Goal: Task Accomplishment & Management: Check status

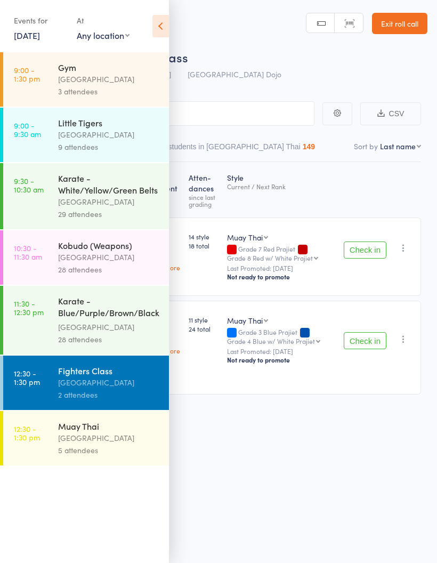
click at [40, 37] on link "9 Aug, 2025" at bounding box center [27, 35] width 26 height 12
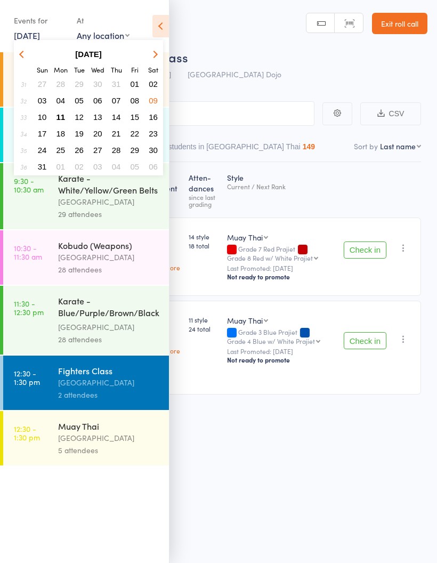
click at [99, 102] on span "06" at bounding box center [97, 100] width 9 height 9
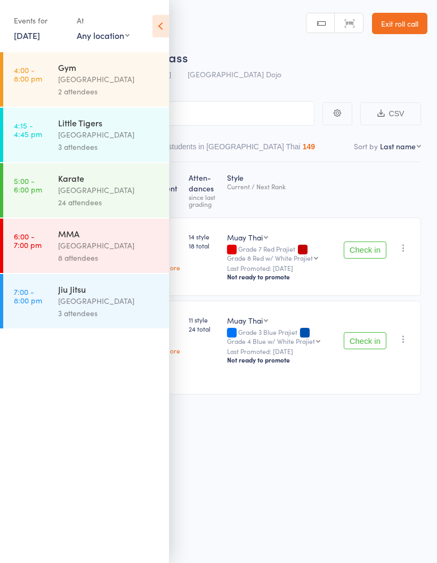
click at [122, 194] on div "[GEOGRAPHIC_DATA]" at bounding box center [109, 190] width 102 height 12
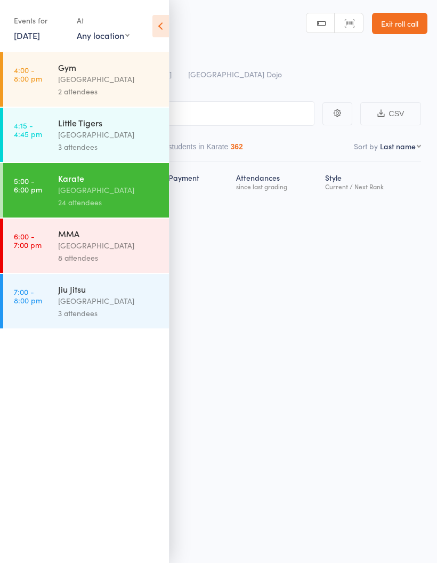
click at [165, 29] on icon at bounding box center [161, 26] width 17 height 22
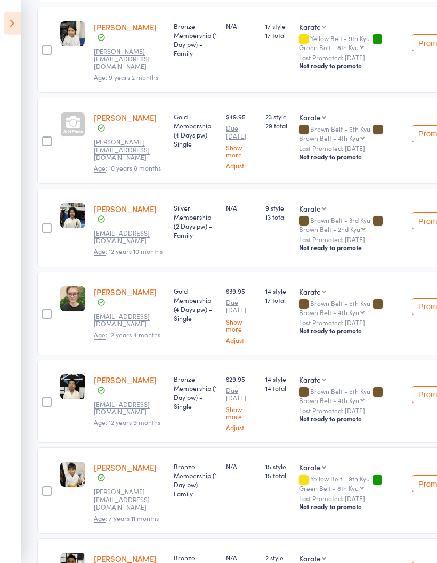
scroll to position [306, 0]
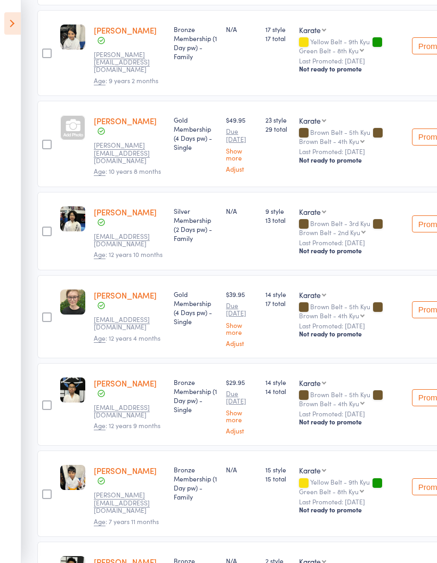
click at [13, 23] on icon at bounding box center [12, 23] width 17 height 22
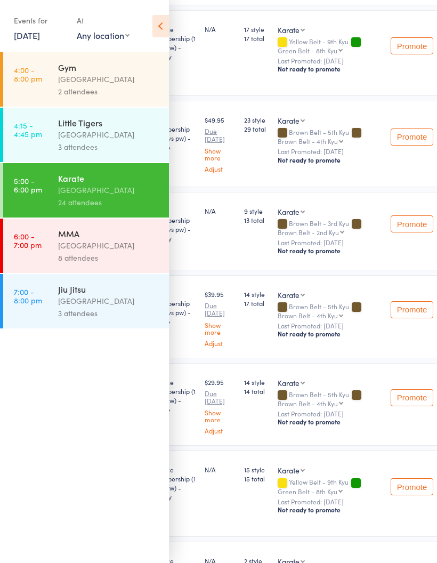
click at [32, 33] on link "6 Aug, 2025" at bounding box center [27, 35] width 26 height 12
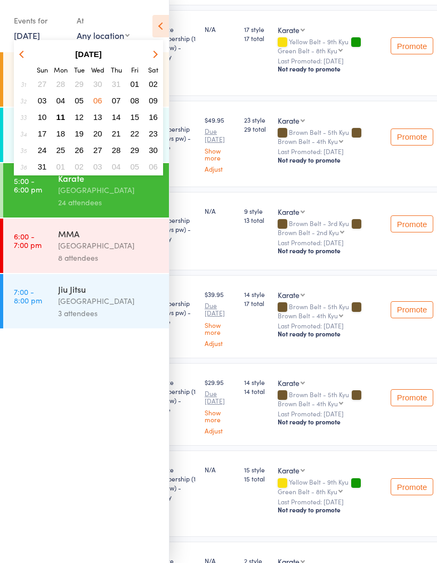
click at [129, 101] on button "08" at bounding box center [135, 100] width 17 height 14
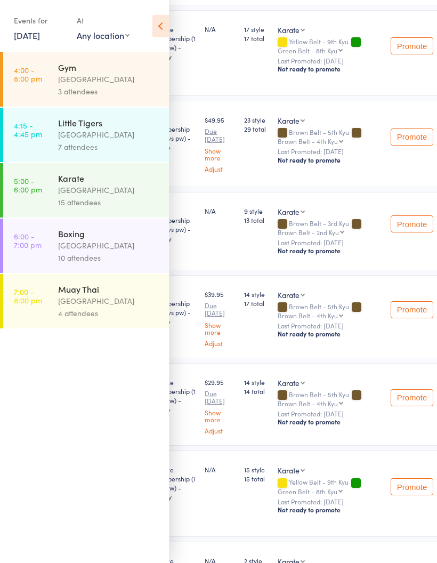
click at [35, 190] on time "5:00 - 6:00 pm" at bounding box center [28, 185] width 28 height 17
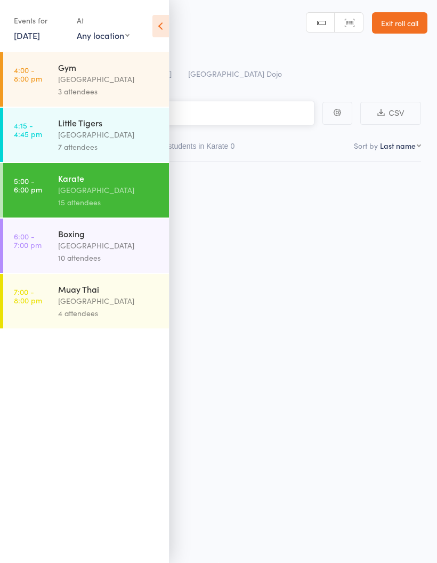
scroll to position [7, 0]
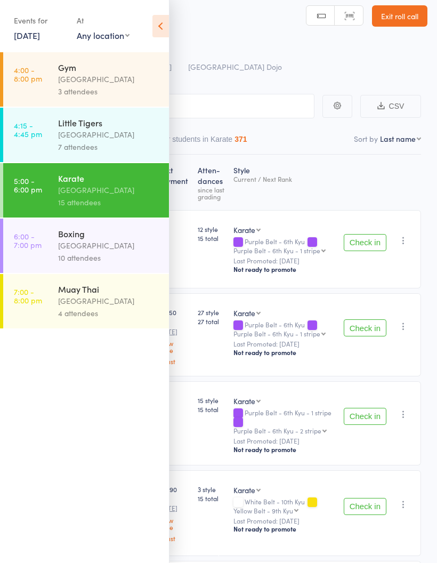
click at [39, 190] on time "5:00 - 6:00 pm" at bounding box center [28, 185] width 28 height 17
click at [161, 31] on icon at bounding box center [161, 26] width 17 height 22
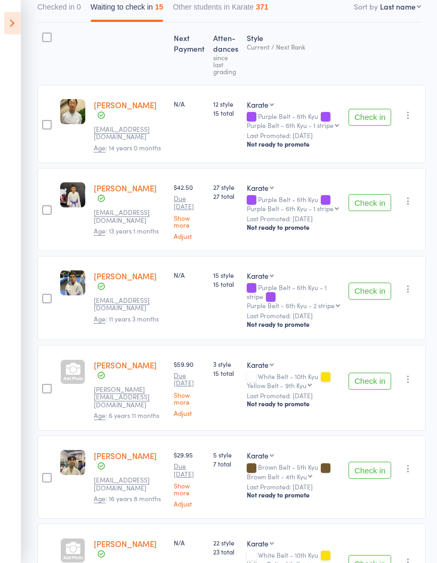
scroll to position [140, 0]
click at [13, 27] on icon at bounding box center [12, 23] width 17 height 22
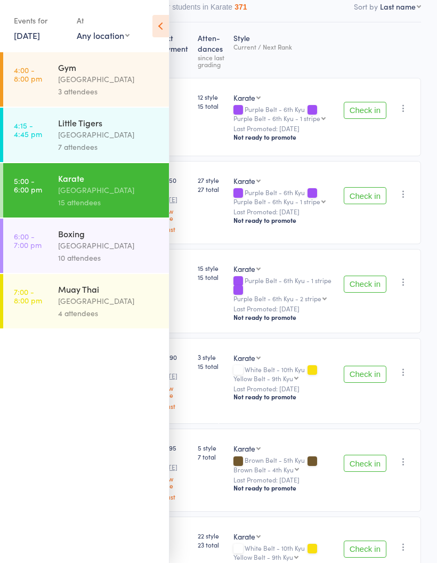
click at [161, 18] on icon at bounding box center [161, 26] width 17 height 22
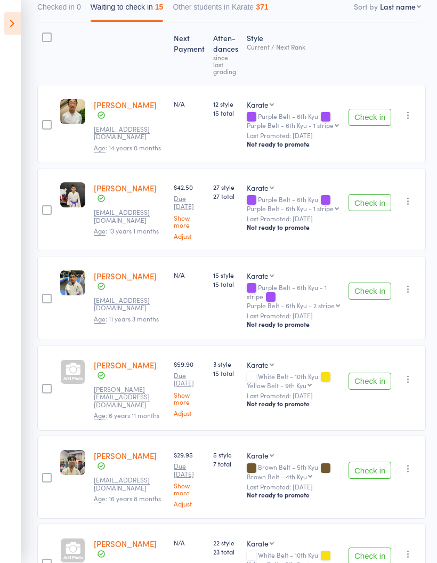
scroll to position [0, 0]
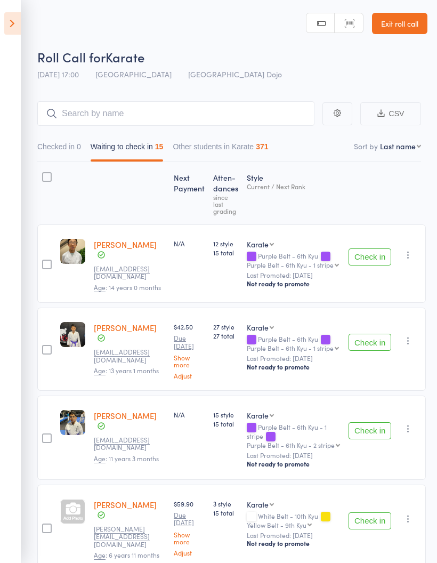
click at [389, 22] on link "Exit roll call" at bounding box center [399, 23] width 55 height 21
click at [399, 27] on link "Exit roll call" at bounding box center [399, 23] width 55 height 21
click at [11, 30] on icon at bounding box center [12, 23] width 17 height 22
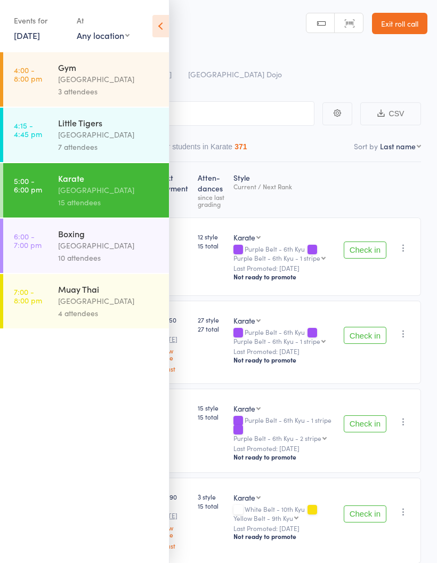
click at [30, 36] on link "8 Aug, 2025" at bounding box center [27, 35] width 26 height 12
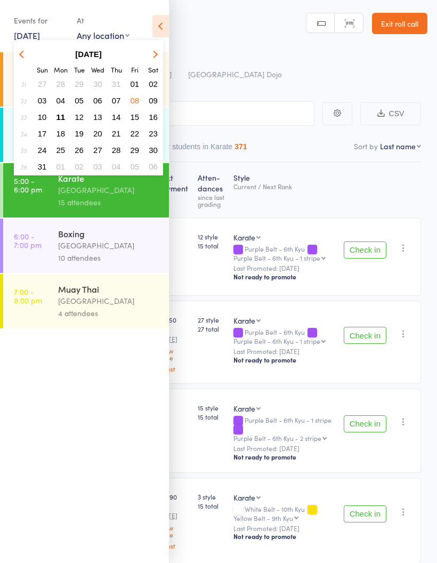
click at [101, 87] on span "30" at bounding box center [97, 83] width 9 height 9
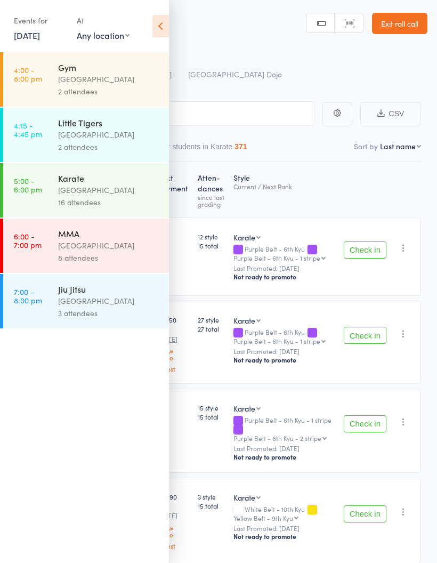
click at [47, 187] on link "5:00 - 6:00 pm Karate Pollets Castle Hill 16 attendees" at bounding box center [86, 190] width 166 height 54
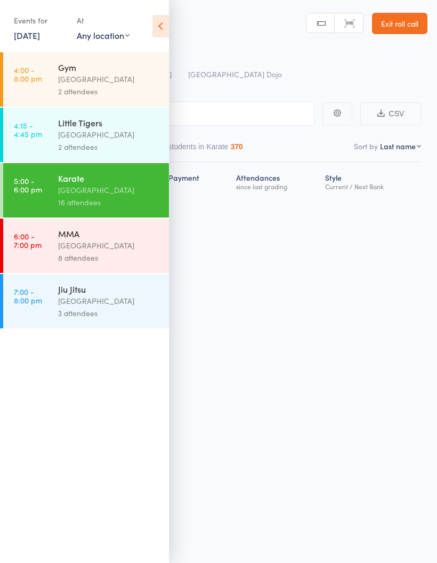
click at [159, 24] on icon at bounding box center [161, 26] width 17 height 22
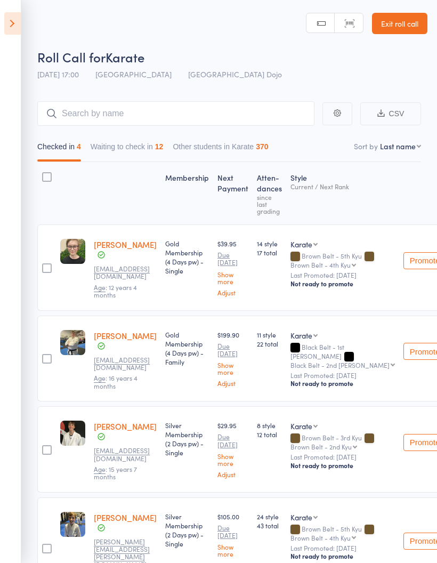
click at [138, 145] on button "Waiting to check in 12" at bounding box center [127, 149] width 73 height 25
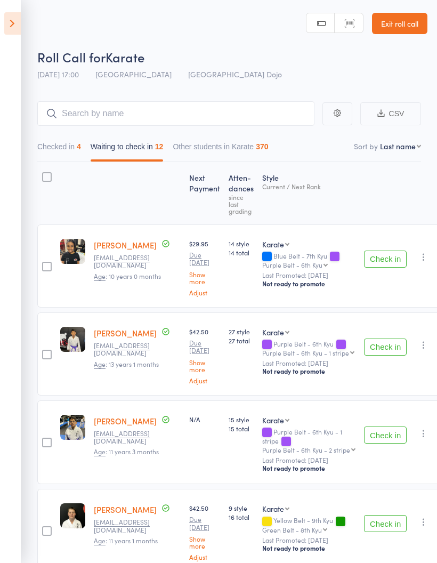
click at [20, 17] on icon at bounding box center [12, 23] width 17 height 22
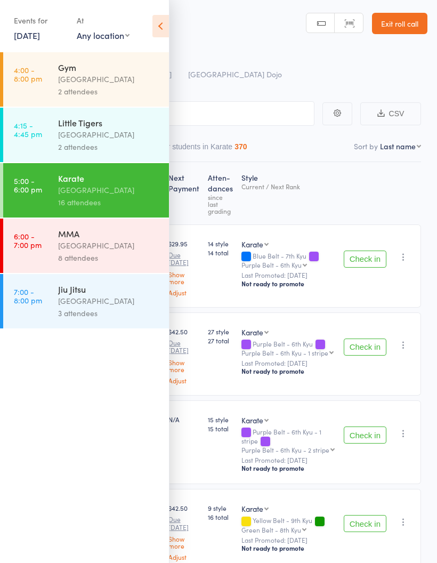
click at [164, 23] on icon at bounding box center [161, 26] width 17 height 22
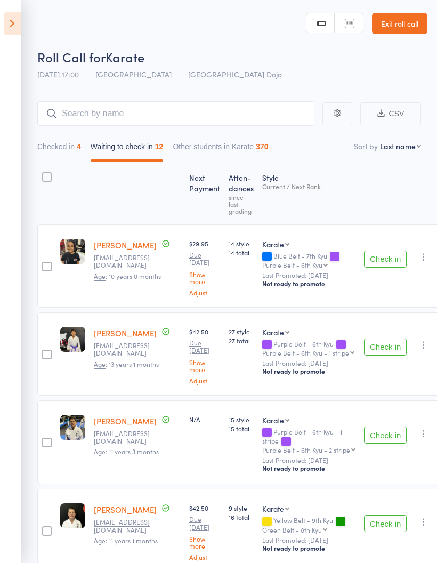
click at [15, 20] on icon at bounding box center [12, 23] width 17 height 22
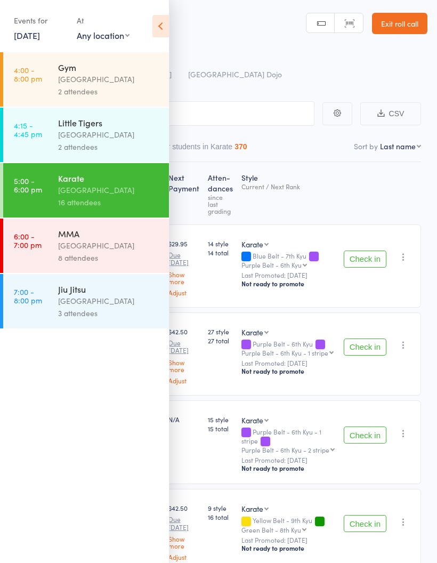
click at [40, 32] on link "30 Jul, 2025" at bounding box center [27, 35] width 26 height 12
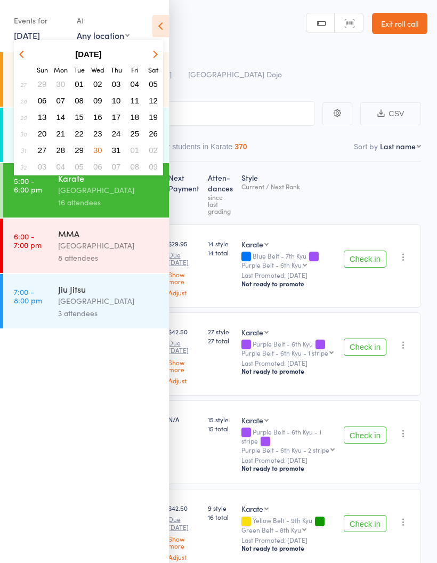
click at [159, 56] on button "button" at bounding box center [154, 54] width 16 height 14
click at [61, 113] on span "11" at bounding box center [61, 117] width 9 height 9
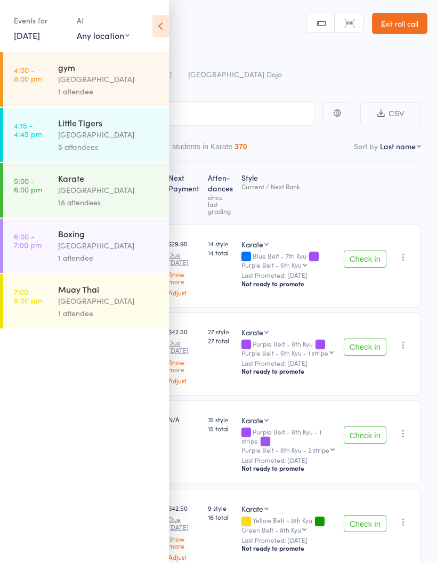
click at [118, 83] on div "[GEOGRAPHIC_DATA]" at bounding box center [109, 79] width 102 height 12
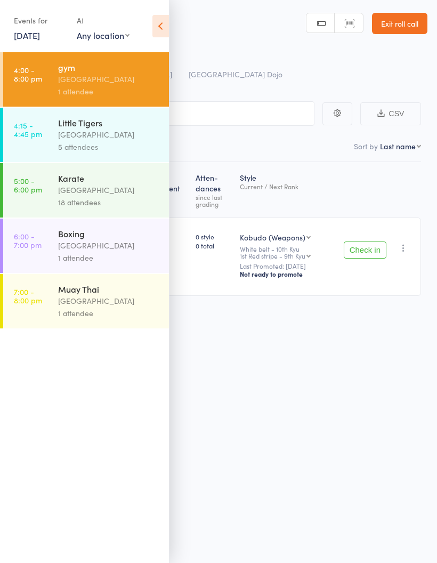
scroll to position [7, 0]
click at [165, 25] on icon at bounding box center [161, 26] width 17 height 22
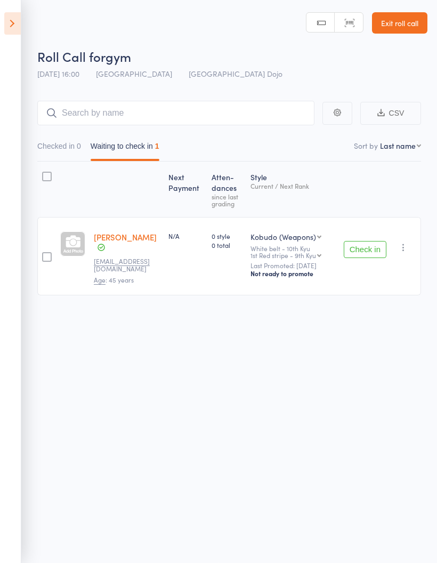
click at [107, 237] on link "Nandana Rajakumar" at bounding box center [125, 236] width 63 height 11
click at [15, 28] on icon at bounding box center [12, 23] width 17 height 22
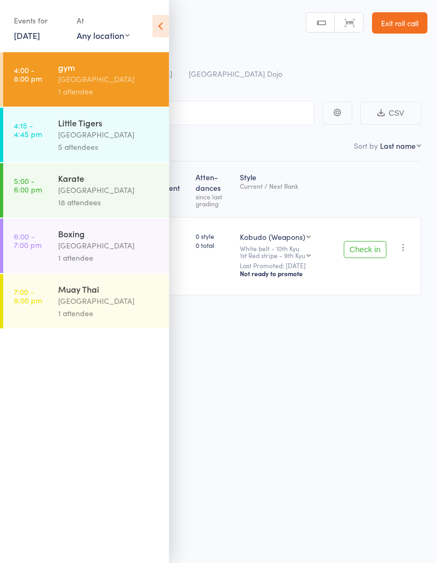
click at [43, 191] on link "5:00 - 6:00 pm Karate Pollets Castle Hill 18 attendees" at bounding box center [86, 190] width 166 height 54
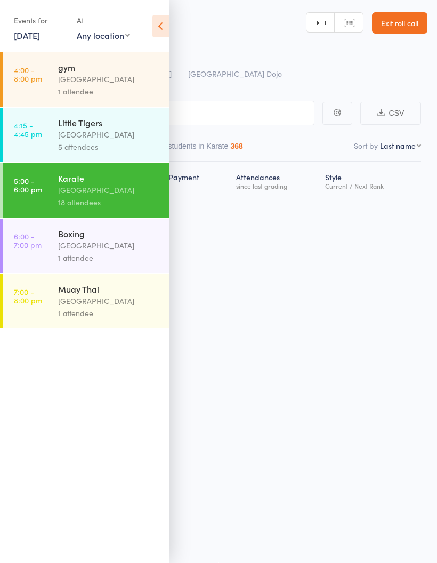
click at [164, 27] on icon at bounding box center [161, 26] width 17 height 22
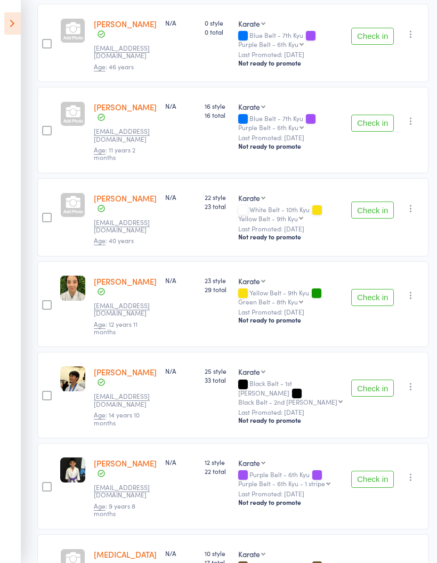
scroll to position [1120, 0]
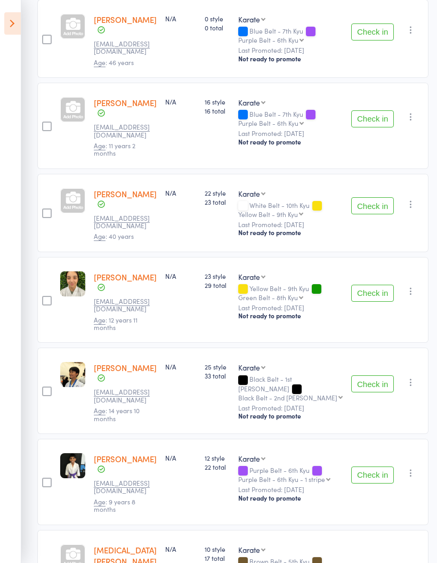
click at [15, 22] on icon at bounding box center [12, 23] width 17 height 22
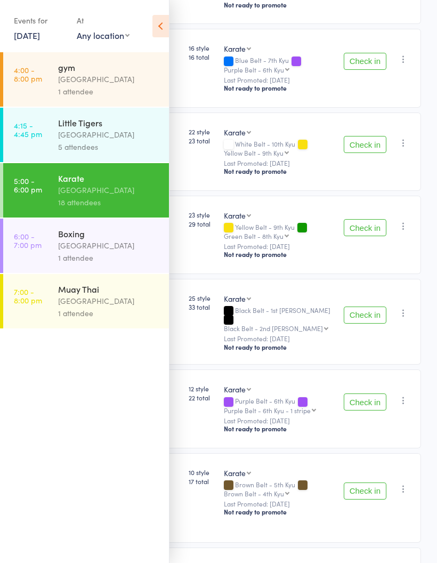
scroll to position [1113, 0]
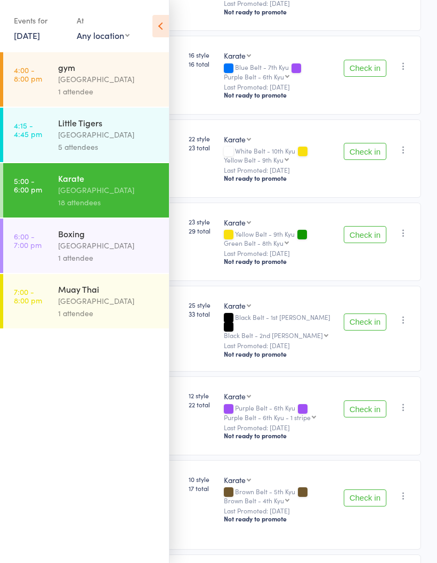
click at [67, 245] on div "[GEOGRAPHIC_DATA]" at bounding box center [109, 245] width 102 height 12
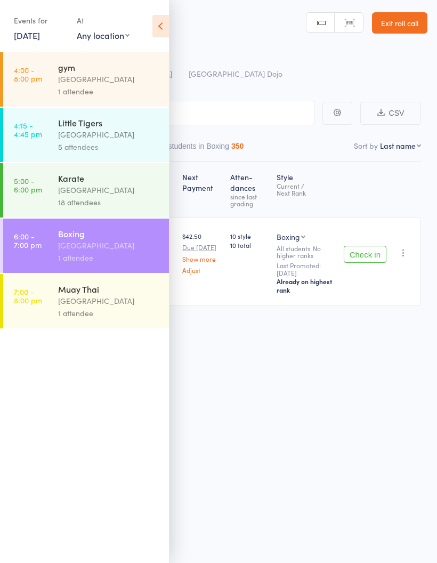
click at [162, 29] on icon at bounding box center [161, 26] width 17 height 22
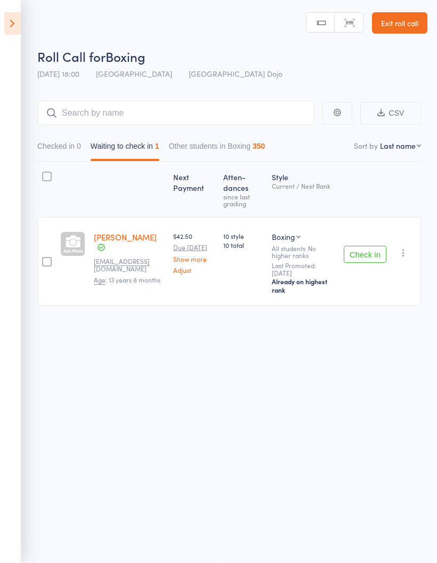
click at [11, 25] on icon at bounding box center [12, 23] width 17 height 22
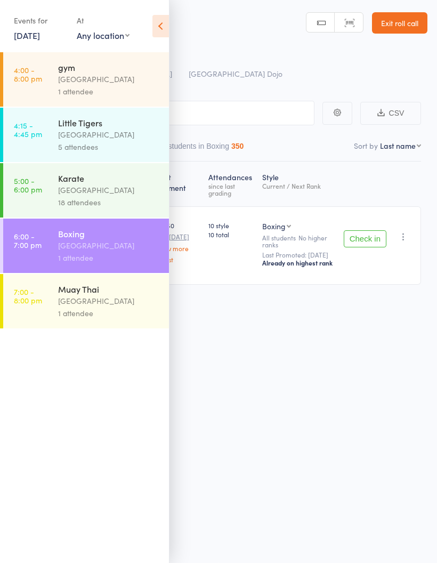
click at [47, 305] on link "7:00 - 8:00 pm Muay Thai Pollets Castle Hill 1 attendee" at bounding box center [86, 301] width 166 height 54
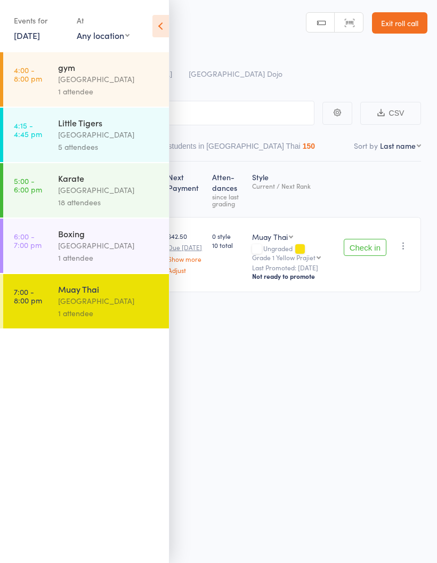
click at [156, 26] on icon at bounding box center [161, 26] width 17 height 22
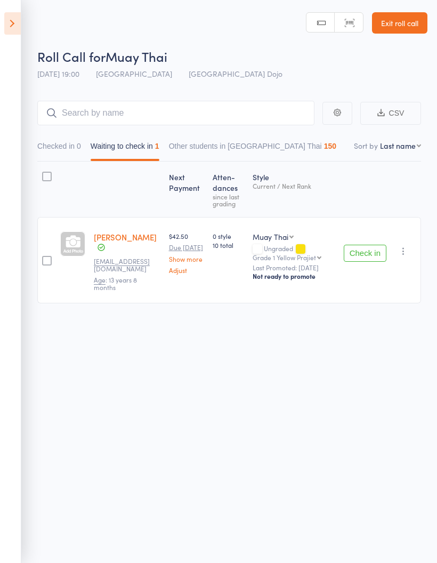
click at [12, 26] on icon at bounding box center [12, 23] width 17 height 22
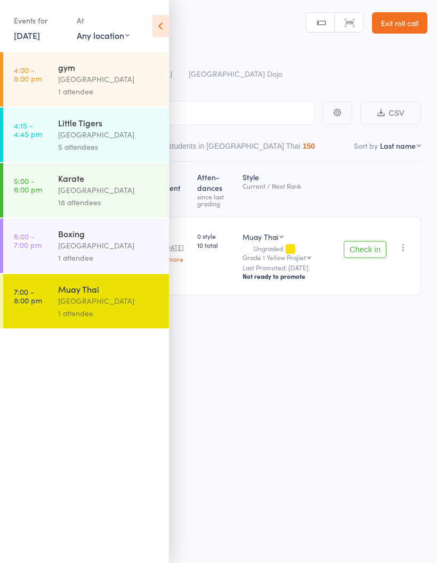
click at [156, 21] on icon at bounding box center [161, 26] width 17 height 22
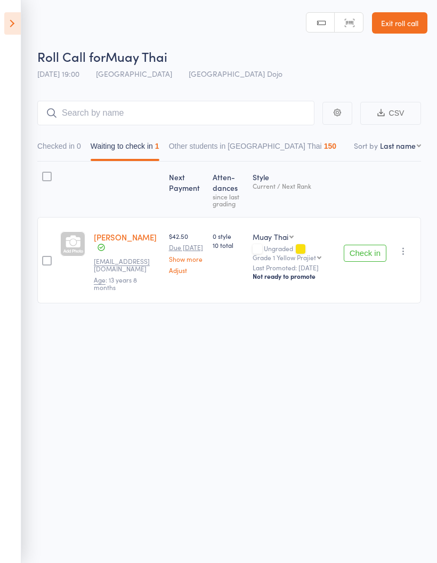
click at [363, 555] on div "Roll Call for Muay Thai 11 Aug 19:00 Pollets Castle Hill Castle Hill Dojo Manua…" at bounding box center [218, 280] width 437 height 563
click at [9, 33] on icon at bounding box center [12, 23] width 17 height 22
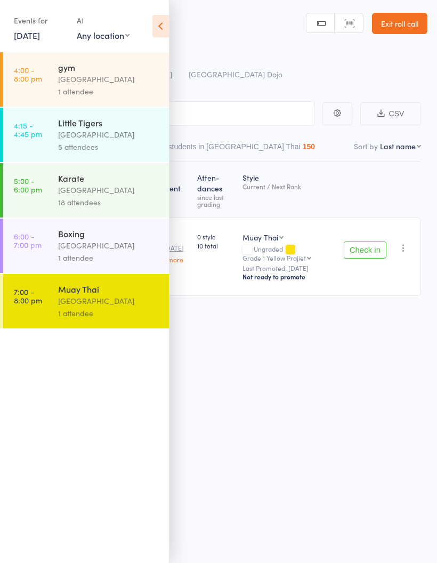
click at [119, 146] on div "5 attendees" at bounding box center [109, 147] width 102 height 12
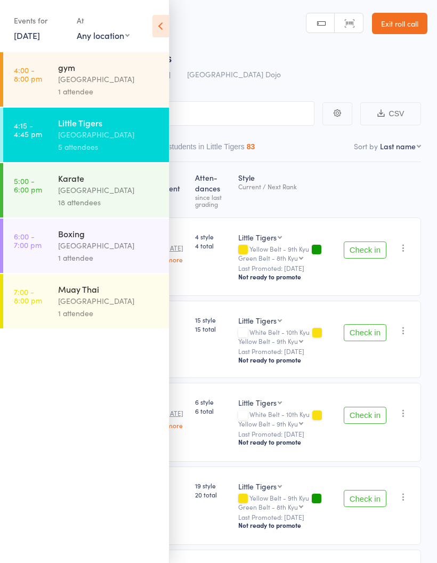
click at [153, 31] on icon at bounding box center [161, 26] width 17 height 22
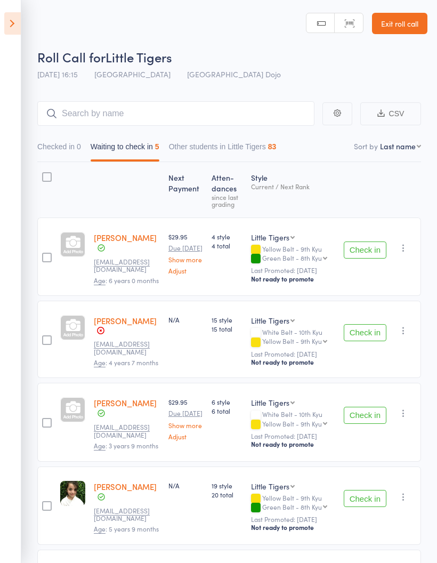
click at [19, 26] on icon at bounding box center [12, 23] width 17 height 22
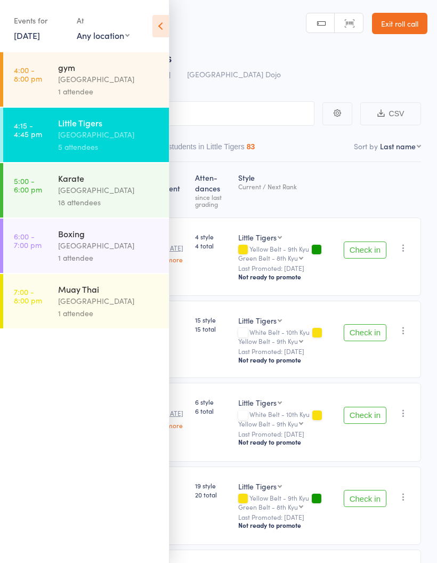
click at [37, 30] on link "11 Aug, 2025" at bounding box center [27, 35] width 26 height 12
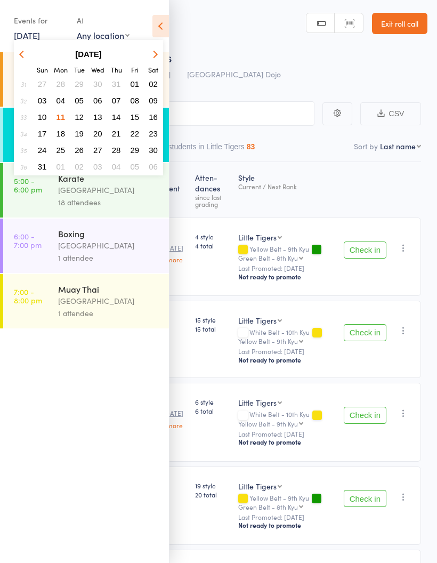
click at [133, 104] on span "08" at bounding box center [135, 100] width 9 height 9
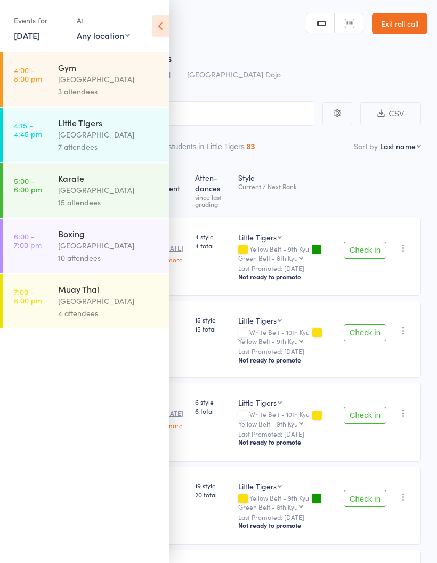
click at [122, 202] on div "15 attendees" at bounding box center [109, 202] width 102 height 12
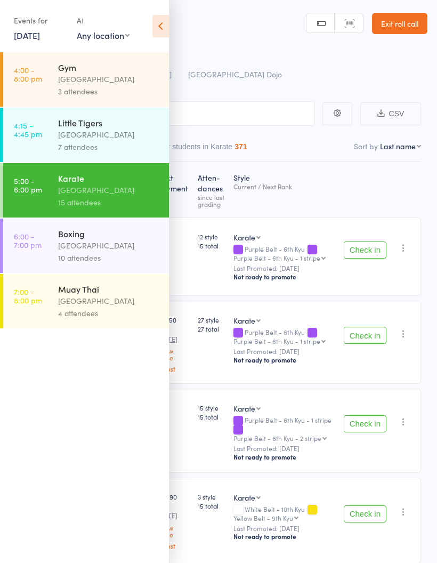
click at [163, 22] on icon at bounding box center [161, 26] width 17 height 22
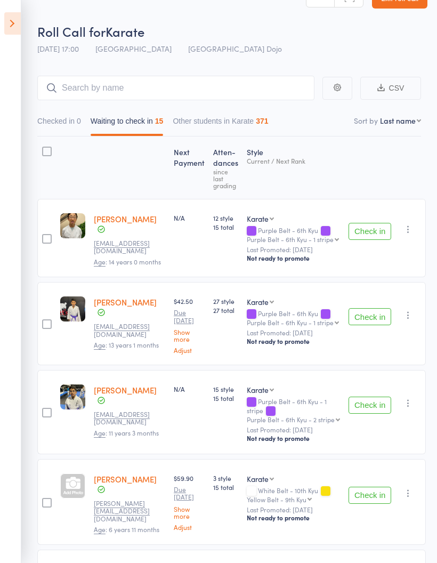
scroll to position [43, 0]
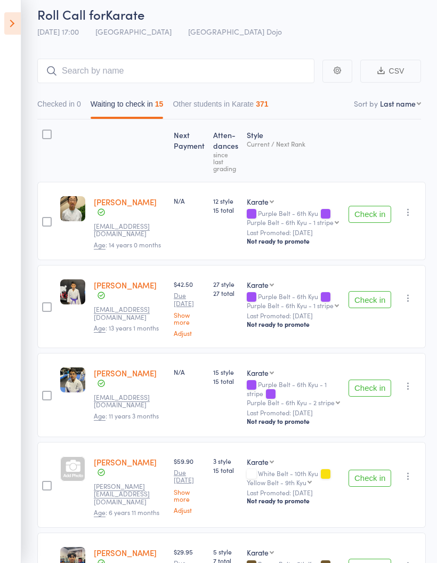
click at [122, 282] on link "[PERSON_NAME]" at bounding box center [125, 284] width 63 height 11
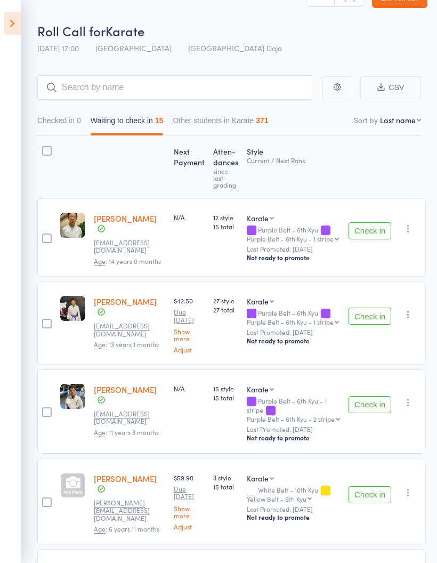
scroll to position [23, 0]
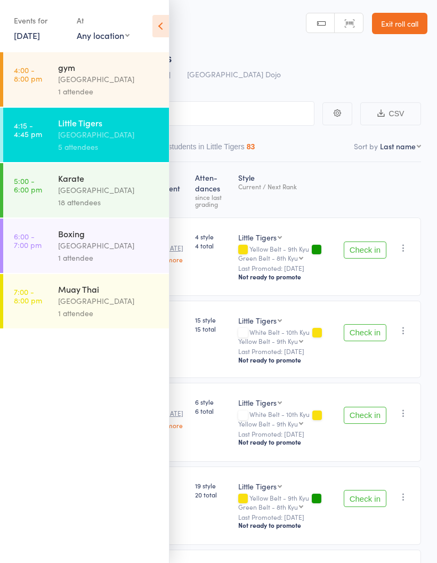
click at [40, 30] on link "11 Aug, 2025" at bounding box center [27, 35] width 26 height 12
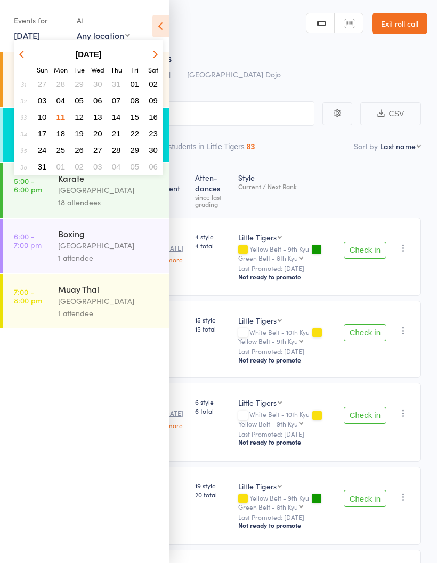
click at [55, 119] on button "11" at bounding box center [61, 117] width 17 height 14
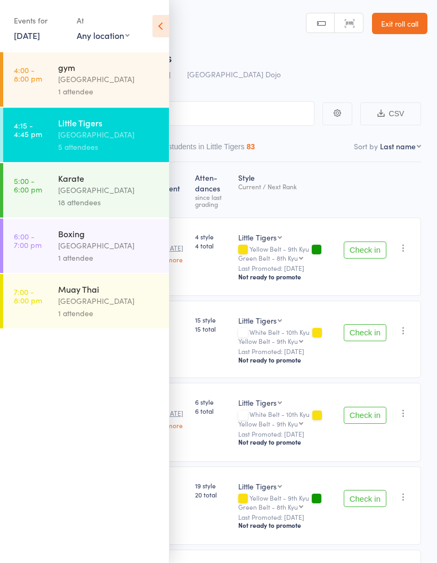
click at [39, 36] on link "11 Aug, 2025" at bounding box center [27, 35] width 26 height 12
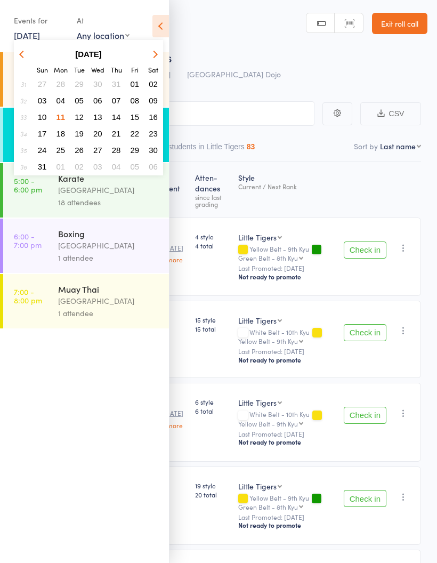
click at [62, 119] on span "11" at bounding box center [61, 117] width 9 height 9
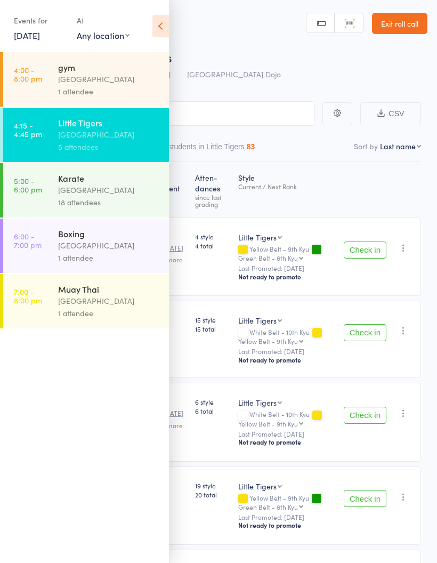
click at [99, 196] on div "[GEOGRAPHIC_DATA]" at bounding box center [109, 190] width 102 height 12
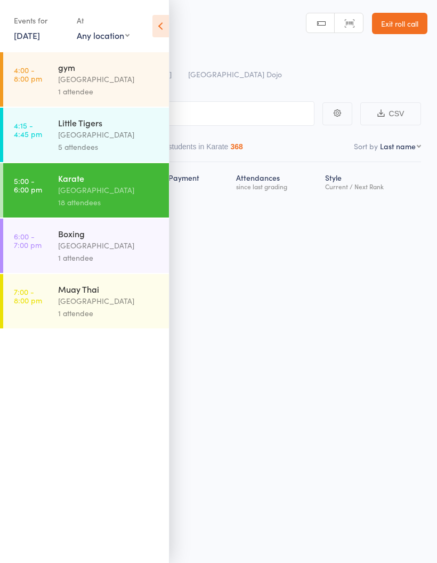
click at [150, 37] on div "Events for 11 Aug, 2025 11 Aug, 2025 August 2025 Sun Mon Tue Wed Thu Fri Sat 31…" at bounding box center [84, 27] width 169 height 54
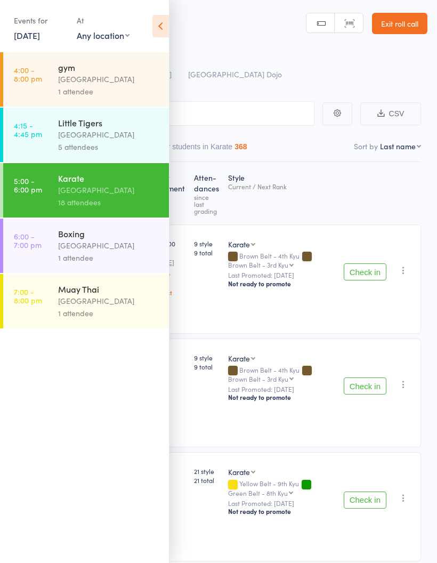
click at [153, 27] on icon at bounding box center [161, 26] width 17 height 22
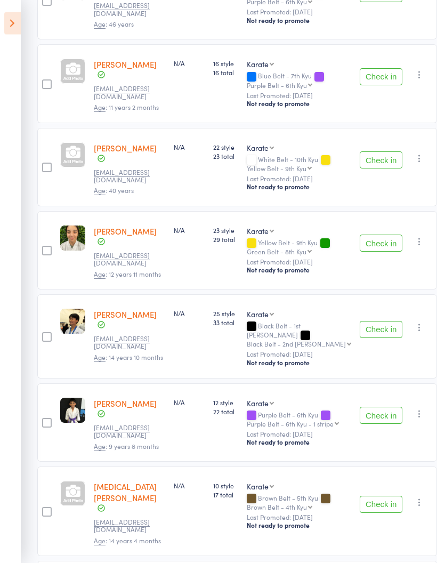
scroll to position [1120, 0]
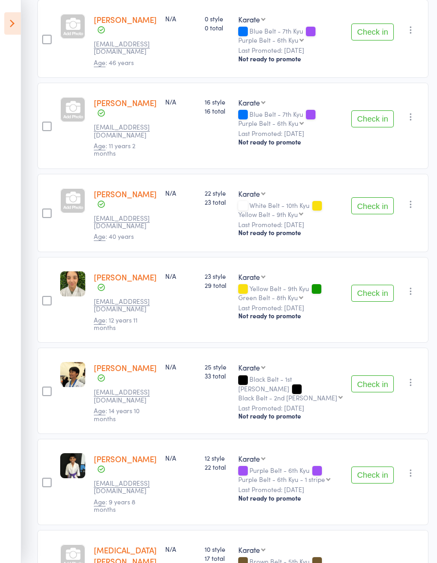
click at [17, 21] on icon at bounding box center [12, 23] width 17 height 22
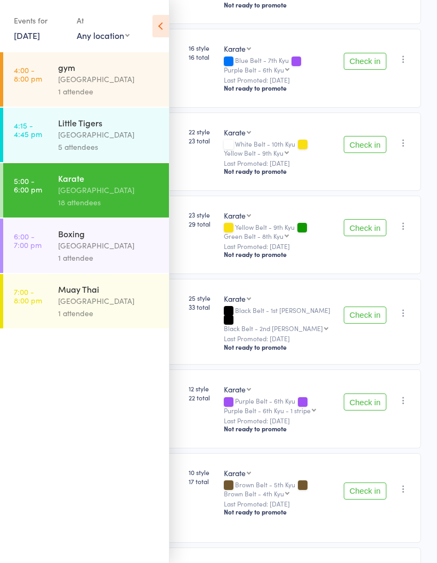
scroll to position [1113, 0]
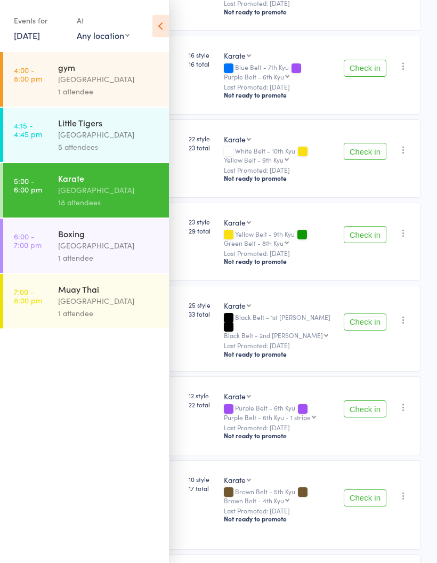
click at [116, 252] on div "[GEOGRAPHIC_DATA]" at bounding box center [109, 245] width 102 height 12
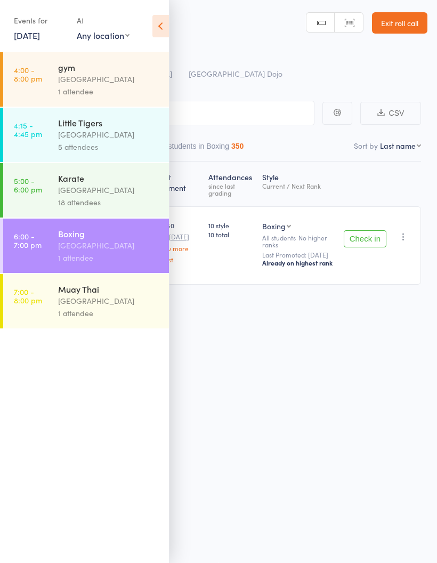
click at [159, 20] on icon at bounding box center [161, 26] width 17 height 22
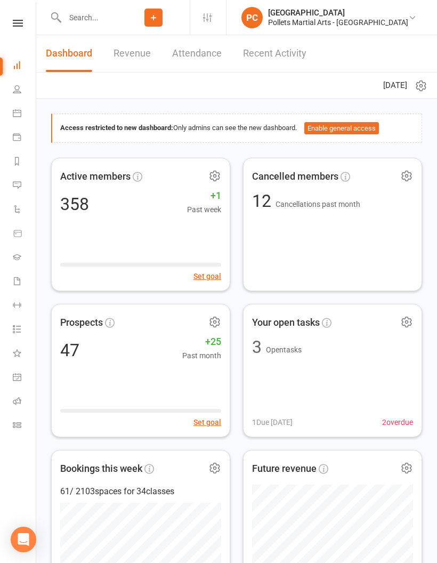
click at [111, 23] on input "text" at bounding box center [89, 17] width 56 height 15
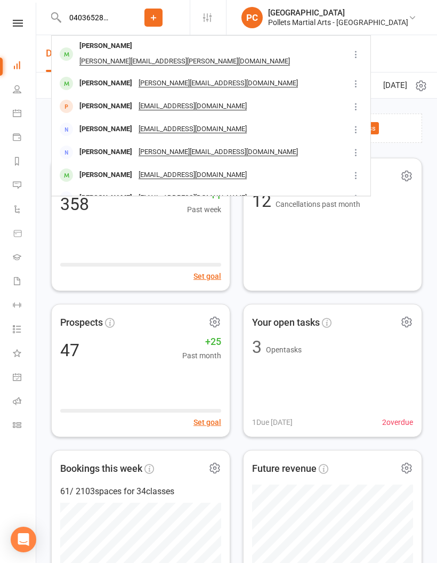
type input "0403652863"
click at [103, 45] on div "Ayan Silwal" at bounding box center [105, 45] width 59 height 15
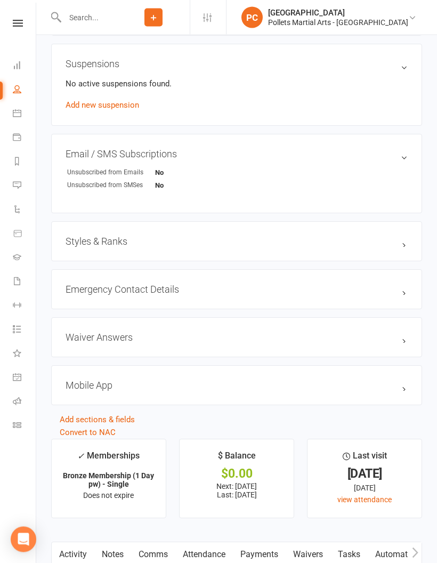
scroll to position [653, 0]
click at [195, 288] on h3 "Emergency Contact Details edit" at bounding box center [237, 288] width 342 height 11
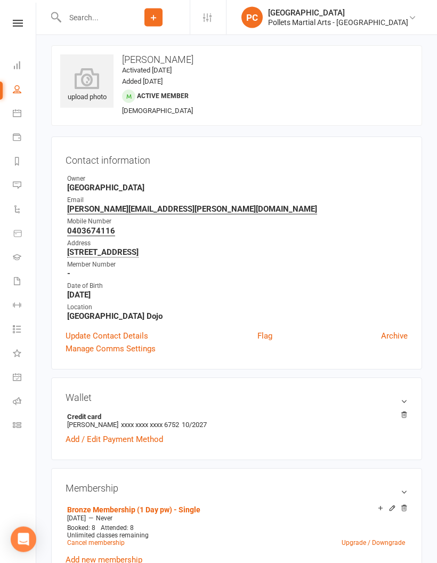
scroll to position [0, 0]
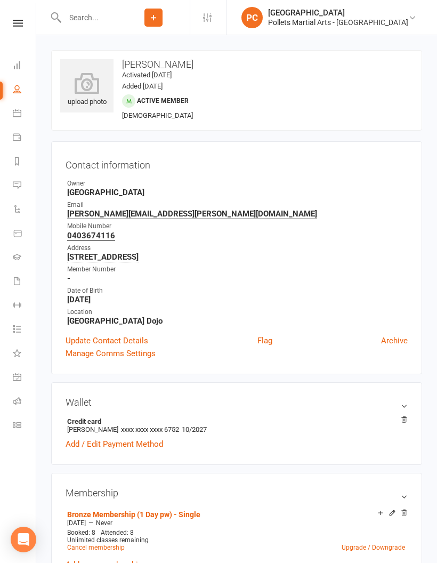
click at [70, 13] on input "text" at bounding box center [89, 17] width 56 height 15
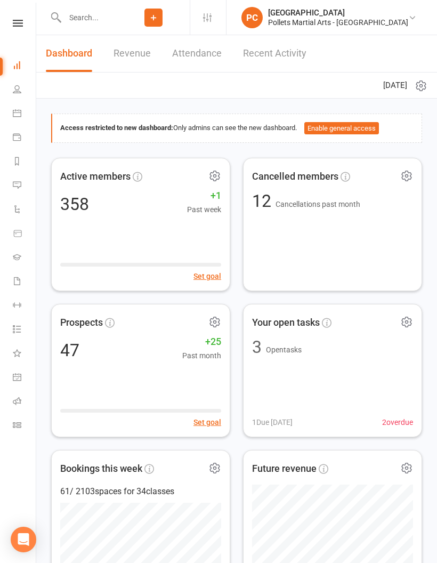
click at [117, 19] on input "text" at bounding box center [89, 17] width 56 height 15
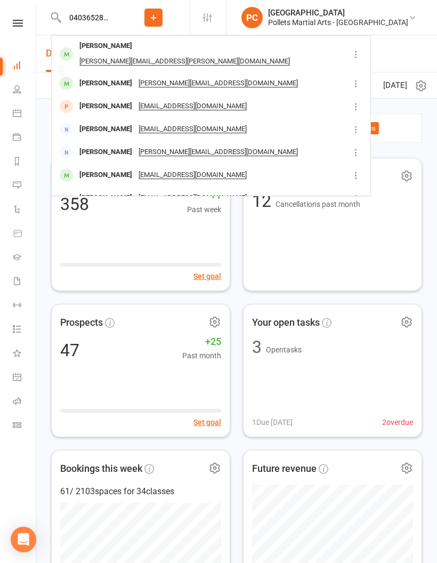
type input "0403652863"
click at [100, 76] on div "Leanne Ide" at bounding box center [105, 83] width 59 height 15
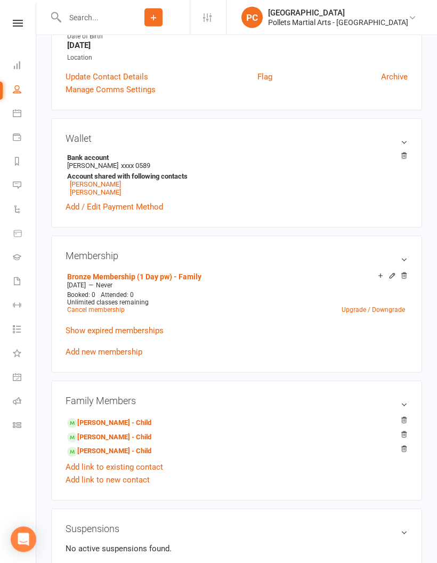
scroll to position [214, 0]
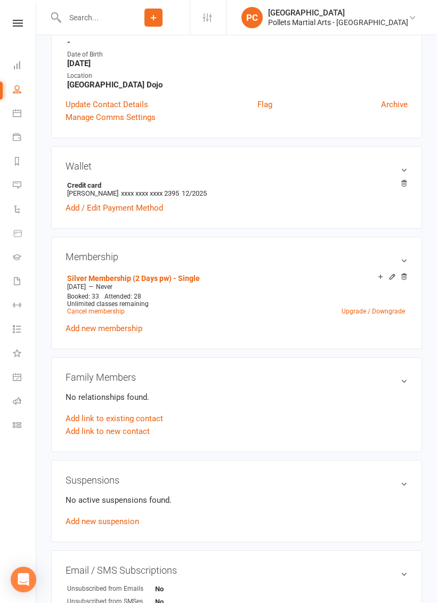
scroll to position [161, 0]
